Goal: Task Accomplishment & Management: Manage account settings

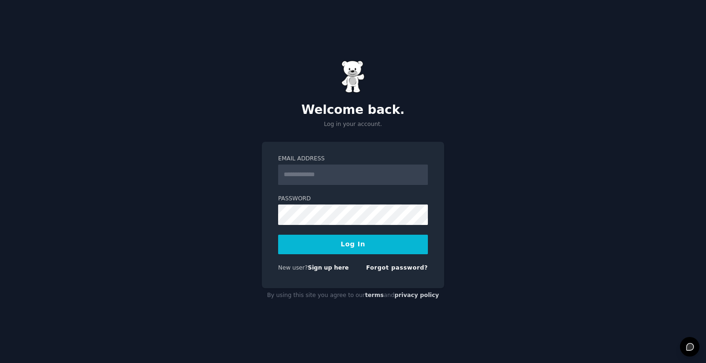
click at [354, 178] on input "Email Address" at bounding box center [353, 175] width 150 height 20
type input "**********"
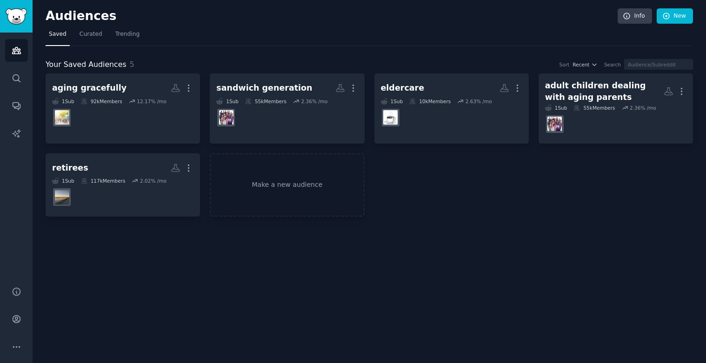
click at [215, 273] on div "Audiences Info New Saved Curated Trending Your Saved Audiences 5 Sort Recent Se…" at bounding box center [370, 181] width 674 height 363
click at [306, 188] on link "Make a new audience" at bounding box center [287, 186] width 154 height 64
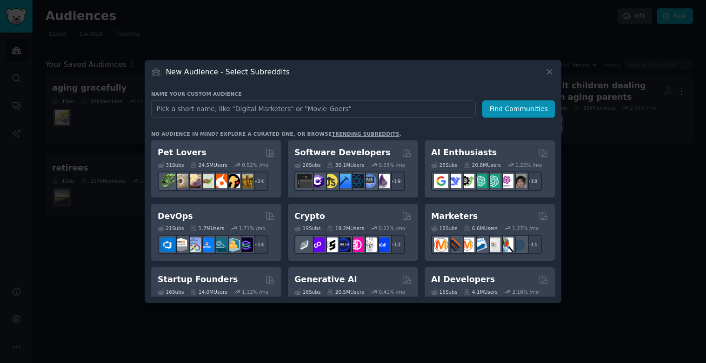
click at [288, 112] on input "text" at bounding box center [313, 109] width 325 height 17
type input "Life design"
click button "Find Communities" at bounding box center [519, 109] width 73 height 17
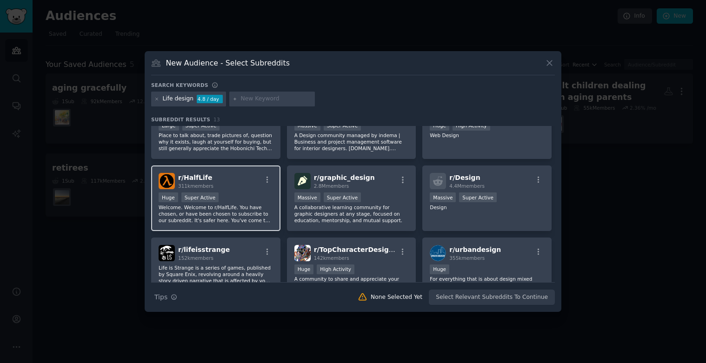
scroll to position [47, 0]
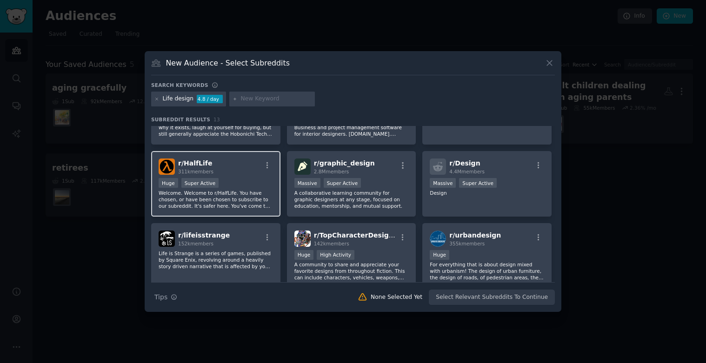
click at [241, 194] on p "Welcome. Welcome to r/HalfLife. You have chosen, or have been chosen to subscri…" at bounding box center [216, 200] width 114 height 20
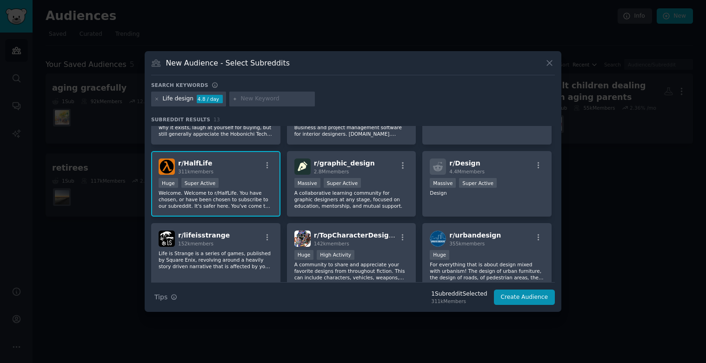
click at [229, 193] on p "Welcome. Welcome to r/HalfLife. You have chosen, or have been chosen to subscri…" at bounding box center [216, 200] width 114 height 20
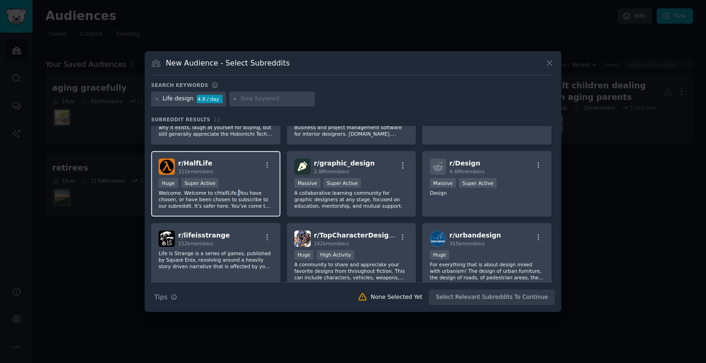
click at [229, 193] on p "Welcome. Welcome to r/HalfLife. You have chosen, or have been chosen to subscri…" at bounding box center [216, 200] width 114 height 20
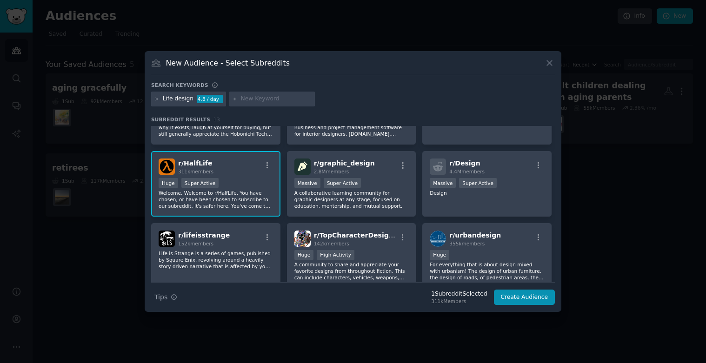
click at [206, 162] on span "r/ HalfLife" at bounding box center [195, 163] width 34 height 7
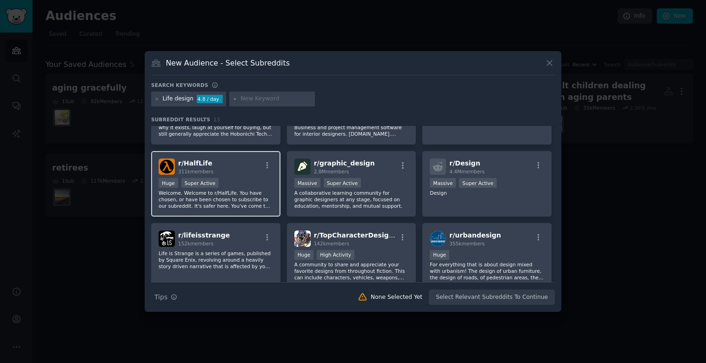
click at [200, 161] on span "r/ HalfLife" at bounding box center [195, 163] width 34 height 7
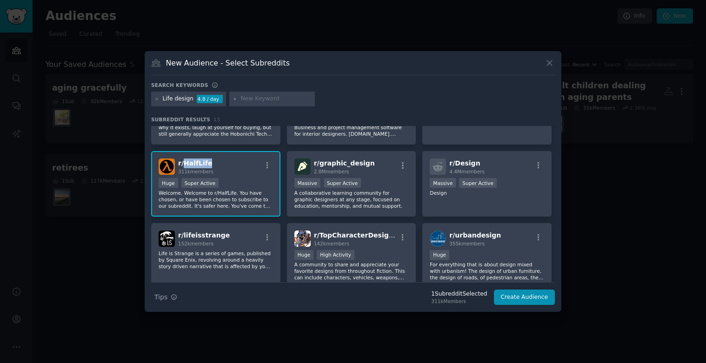
click at [200, 161] on span "r/ HalfLife" at bounding box center [195, 163] width 34 height 7
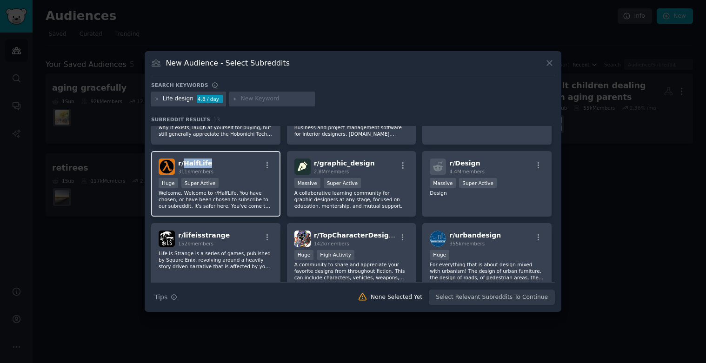
click at [201, 161] on span "r/ HalfLife" at bounding box center [195, 163] width 34 height 7
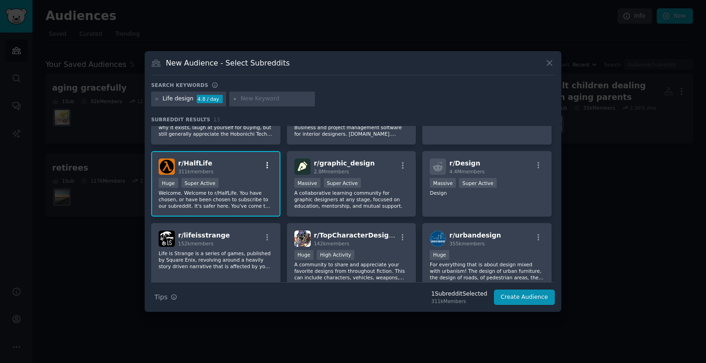
click at [264, 164] on icon "button" at bounding box center [267, 165] width 8 height 8
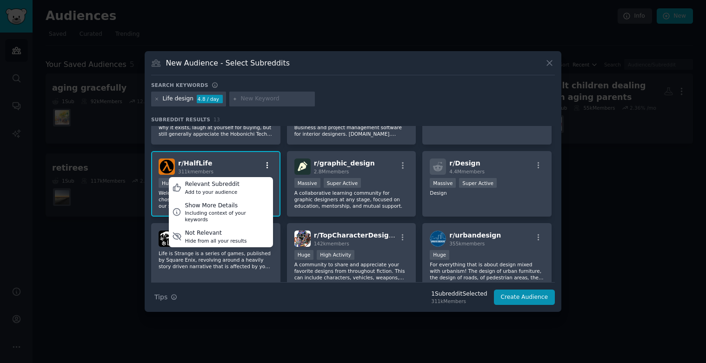
click at [264, 164] on icon "button" at bounding box center [267, 165] width 8 height 8
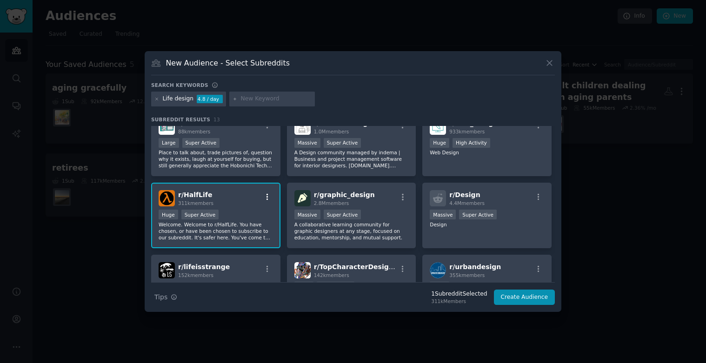
scroll to position [0, 0]
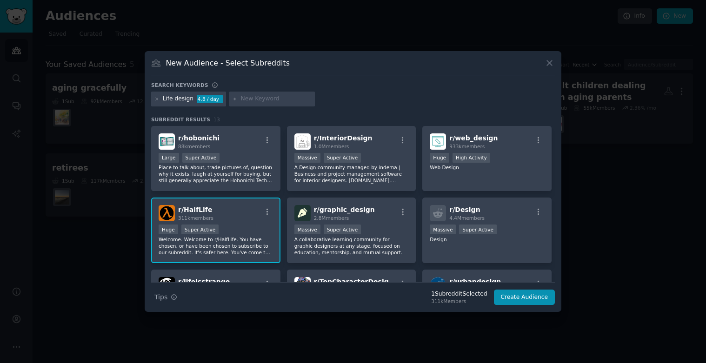
click at [281, 100] on input "text" at bounding box center [276, 99] width 71 height 8
type input "life change"
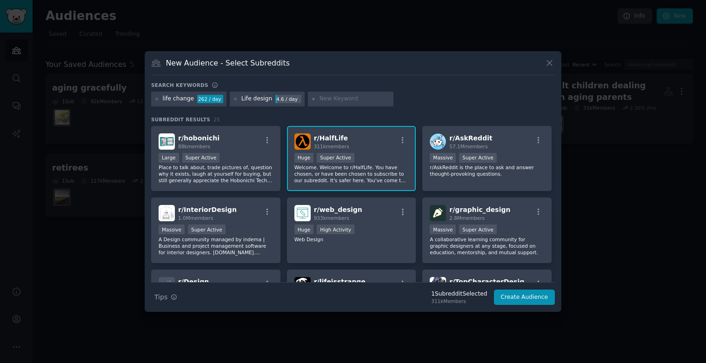
click at [560, 63] on div "New Audience - Select Subreddits Search keywords life change 262 / day Life des…" at bounding box center [353, 181] width 417 height 261
click at [549, 61] on icon at bounding box center [550, 63] width 10 height 10
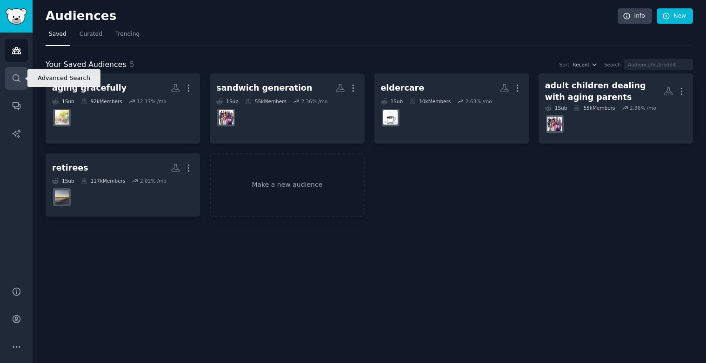
click at [14, 80] on icon "Sidebar" at bounding box center [16, 77] width 7 height 7
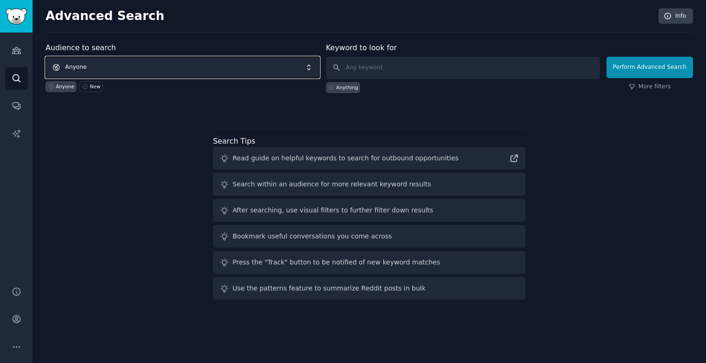
click at [123, 65] on span "Anyone" at bounding box center [183, 67] width 274 height 21
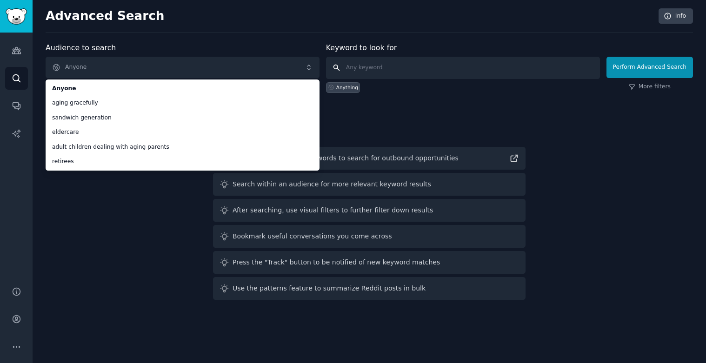
click at [398, 73] on input "text" at bounding box center [463, 68] width 274 height 22
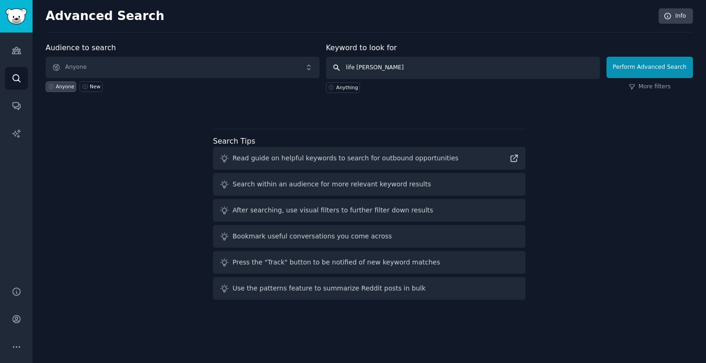
type input "life change"
click button "Perform Advanced Search" at bounding box center [650, 67] width 87 height 21
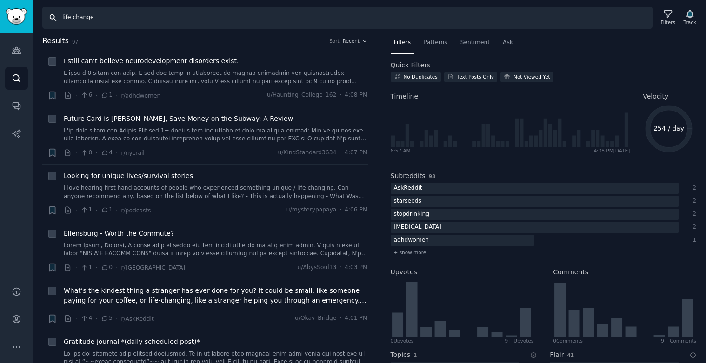
click at [60, 16] on input "life change" at bounding box center [347, 18] width 610 height 22
drag, startPoint x: 115, startPoint y: 14, endPoint x: 85, endPoint y: 12, distance: 29.9
click at [72, 12] on input "life change" at bounding box center [347, 18] width 610 height 22
type input "life design"
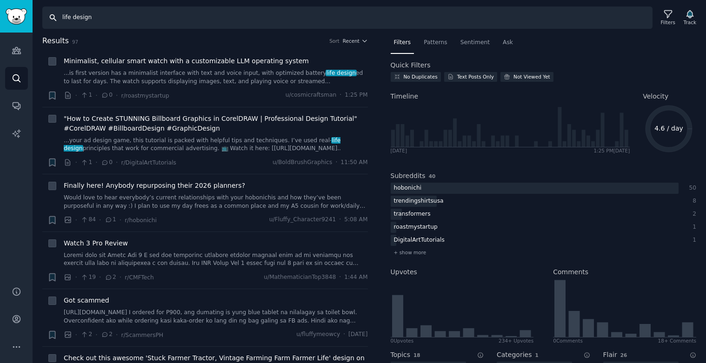
drag, startPoint x: 103, startPoint y: 18, endPoint x: 41, endPoint y: 21, distance: 62.0
click at [41, 21] on div "Search life design Filters Track" at bounding box center [370, 14] width 674 height 29
type input "l"
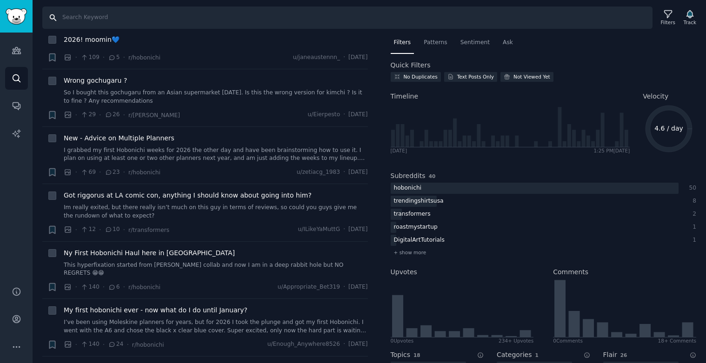
scroll to position [744, 0]
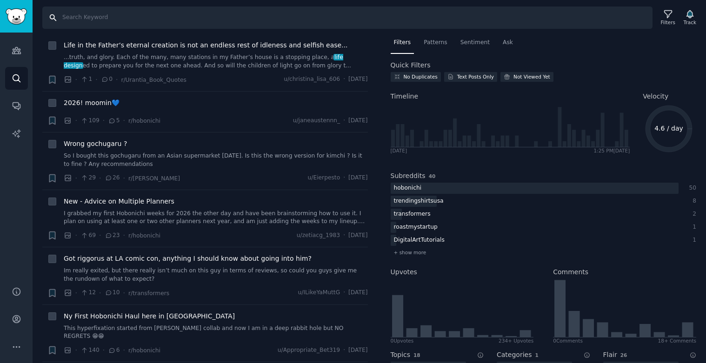
click at [113, 18] on input "Search" at bounding box center [347, 18] width 610 height 22
type input "life change coaching"
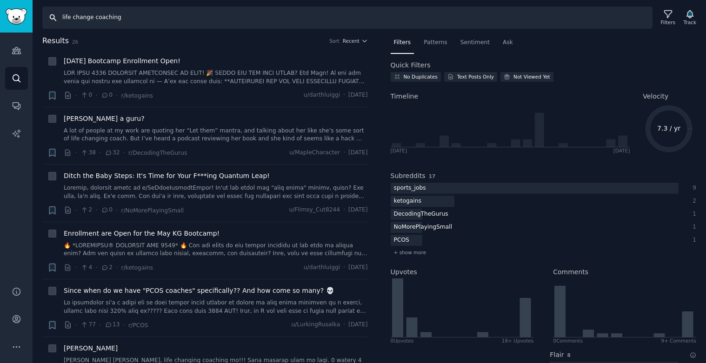
drag, startPoint x: 134, startPoint y: 17, endPoint x: 47, endPoint y: 13, distance: 87.1
click at [47, 13] on input "life change coaching" at bounding box center [347, 18] width 610 height 22
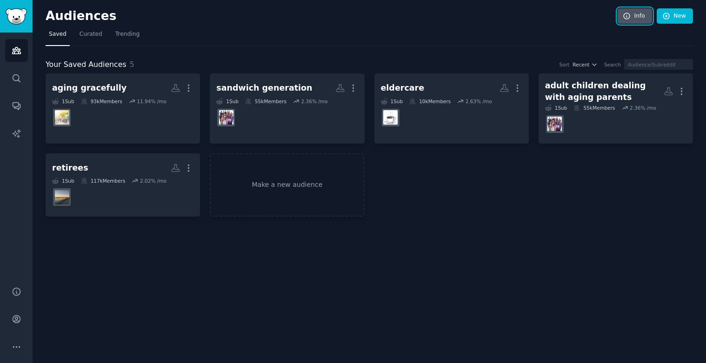
click at [631, 20] on link "Info" at bounding box center [635, 16] width 34 height 16
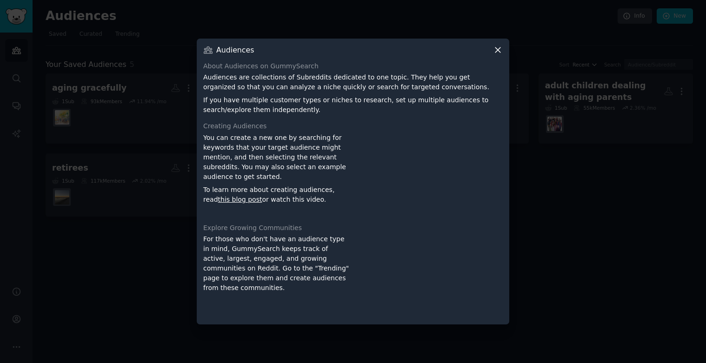
click at [498, 50] on icon at bounding box center [498, 49] width 5 height 5
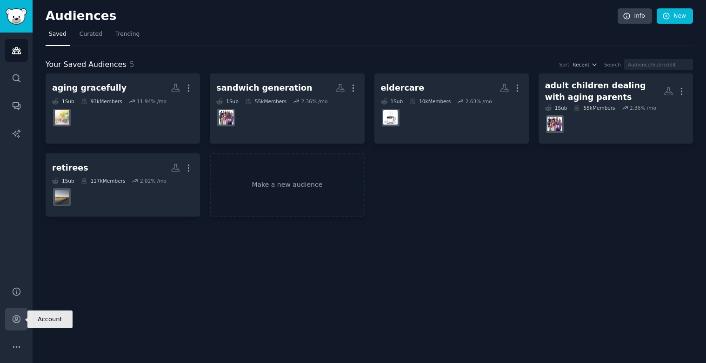
click at [16, 326] on link "Account" at bounding box center [16, 319] width 23 height 23
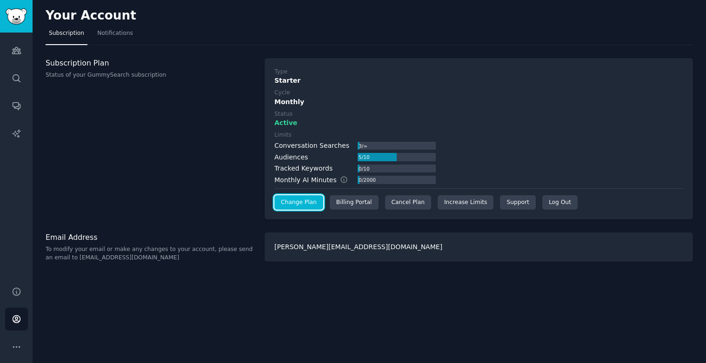
click at [302, 207] on link "Change Plan" at bounding box center [299, 202] width 49 height 15
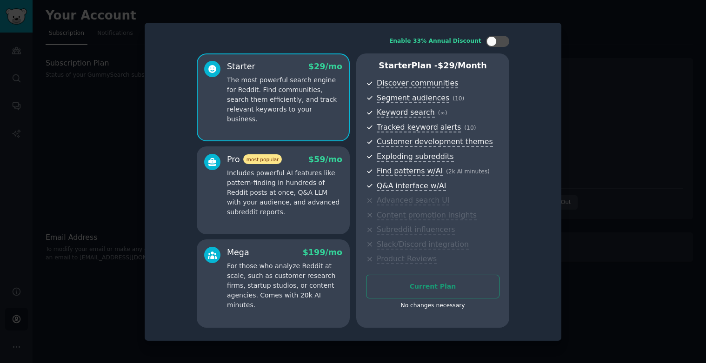
click at [151, 62] on div "Enable 33% Annual Discount Starter $ 29 /mo The most powerful search engine for…" at bounding box center [353, 182] width 417 height 318
click at [435, 308] on div "No changes necessary" at bounding box center [433, 306] width 134 height 8
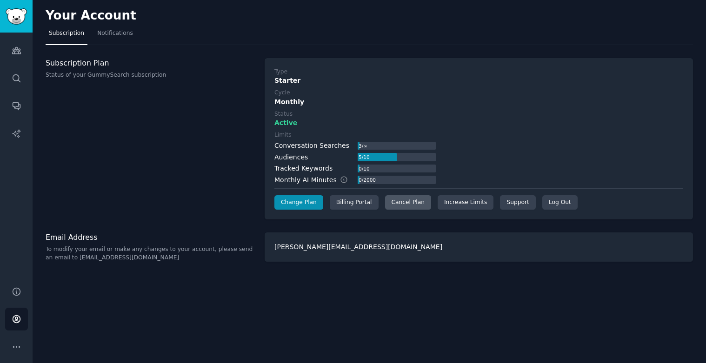
click at [398, 205] on div "Cancel Plan" at bounding box center [408, 202] width 46 height 15
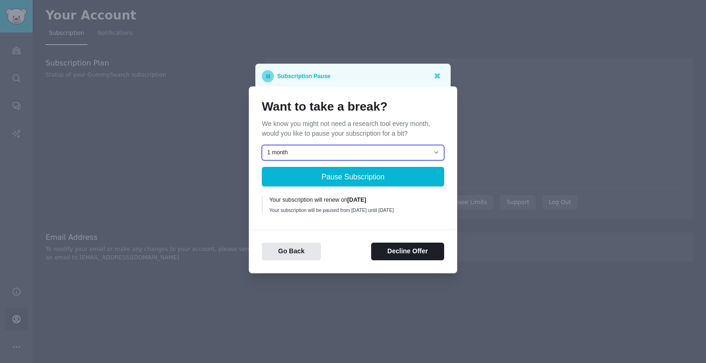
click at [375, 151] on select "1 month 2 months 3 months Choose a custom date to resume" at bounding box center [353, 153] width 182 height 16
click at [375, 150] on select "1 month 2 months 3 months Choose a custom date to resume" at bounding box center [353, 153] width 182 height 16
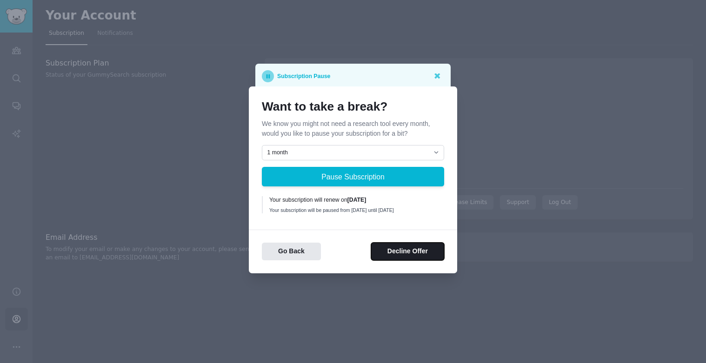
click at [398, 258] on button "Decline Offer" at bounding box center [407, 252] width 73 height 18
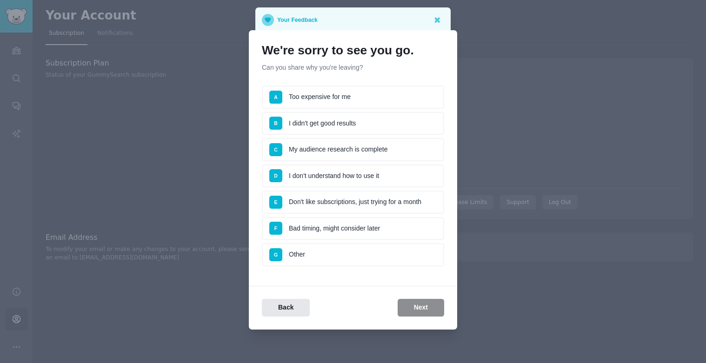
click at [313, 123] on li "B I didn't get good results" at bounding box center [353, 123] width 182 height 23
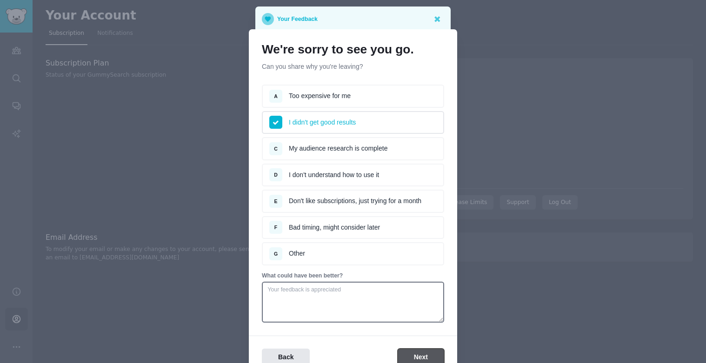
click at [418, 356] on button "Next" at bounding box center [421, 358] width 47 height 18
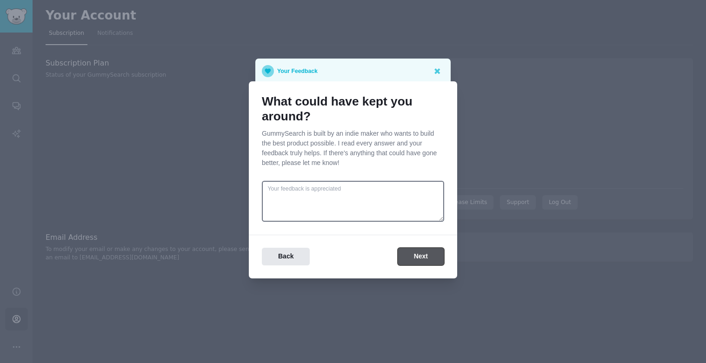
click at [425, 257] on button "Next" at bounding box center [421, 257] width 47 height 18
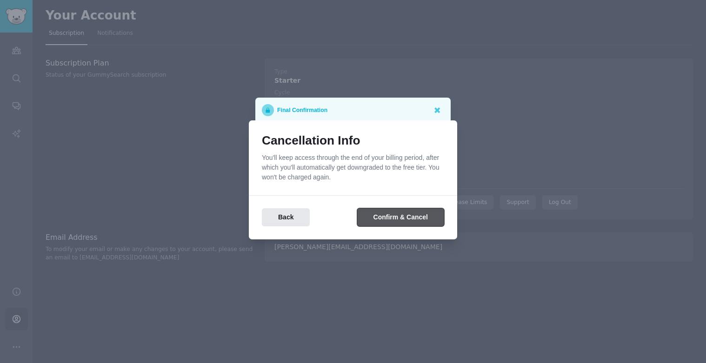
click at [407, 214] on button "Confirm & Cancel" at bounding box center [400, 217] width 87 height 18
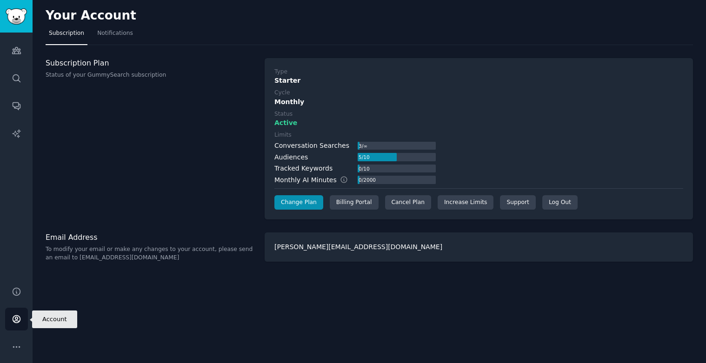
click at [18, 315] on icon "Sidebar" at bounding box center [17, 320] width 10 height 10
click at [193, 126] on div "Subscription Plan Status of your GummySearch subscription" at bounding box center [150, 139] width 209 height 162
click at [110, 36] on span "Notifications" at bounding box center [115, 33] width 36 height 8
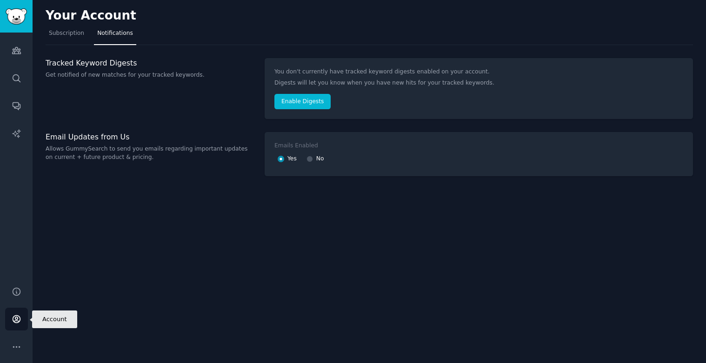
drag, startPoint x: 18, startPoint y: 319, endPoint x: 22, endPoint y: 311, distance: 9.0
click at [18, 319] on icon "Sidebar" at bounding box center [17, 320] width 10 height 10
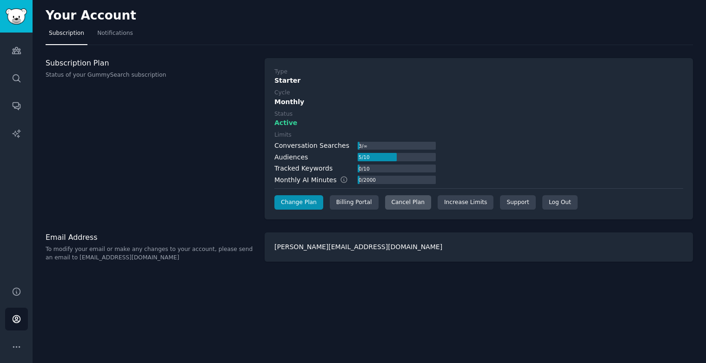
click at [399, 203] on div "Cancel Plan" at bounding box center [408, 202] width 46 height 15
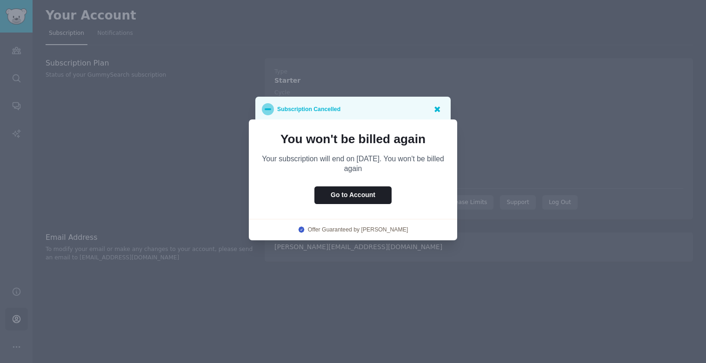
click at [438, 107] on icon at bounding box center [437, 109] width 10 height 10
